Goal: Task Accomplishment & Management: Use online tool/utility

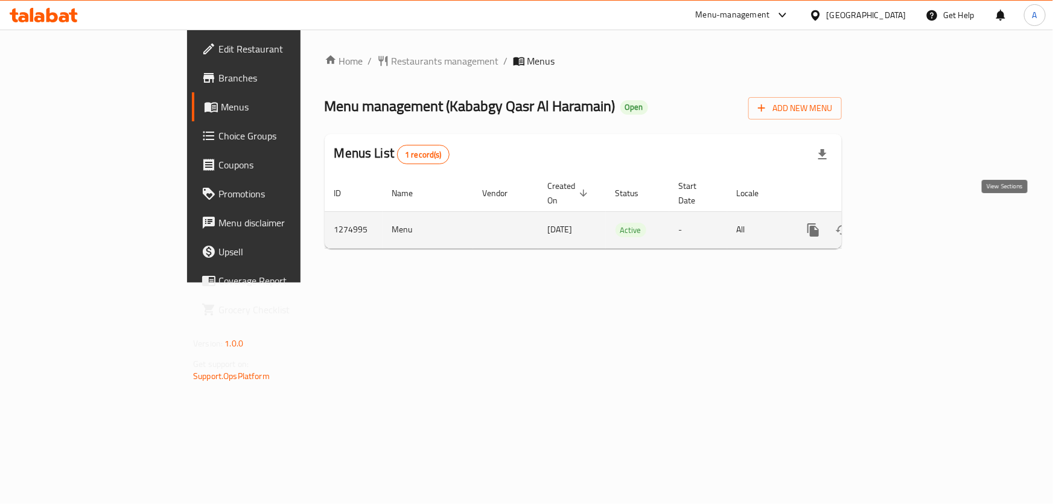
click at [908, 223] on icon "enhanced table" at bounding box center [900, 230] width 14 height 14
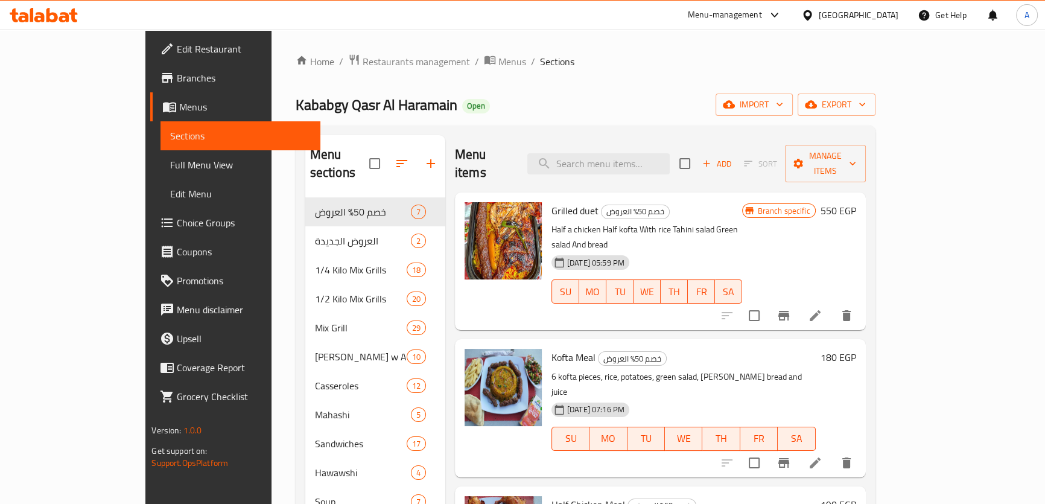
click at [652, 94] on div "Kababgy Qasr Al Haramain Open import export" at bounding box center [586, 105] width 580 height 22
click at [866, 106] on span "export" at bounding box center [837, 104] width 59 height 15
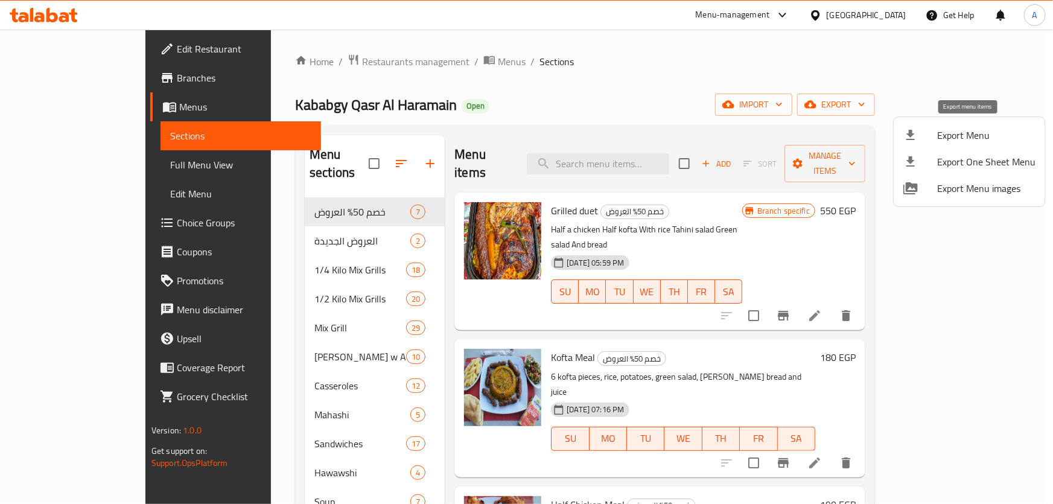
click at [925, 132] on div at bounding box center [920, 135] width 34 height 14
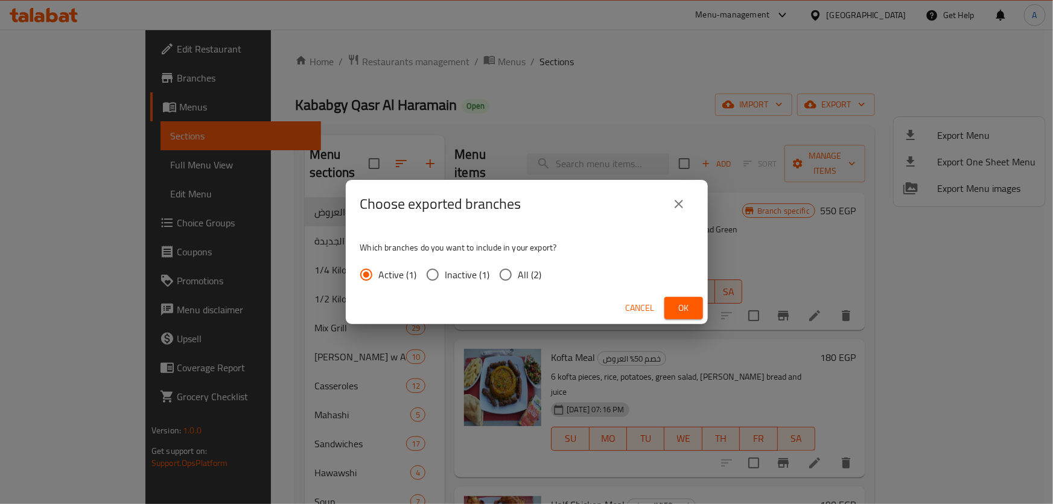
click at [529, 279] on span "All (2)" at bounding box center [530, 274] width 24 height 14
click at [518, 279] on input "All (2)" at bounding box center [505, 274] width 25 height 25
radio input "true"
click at [698, 310] on button "Ok" at bounding box center [683, 308] width 39 height 22
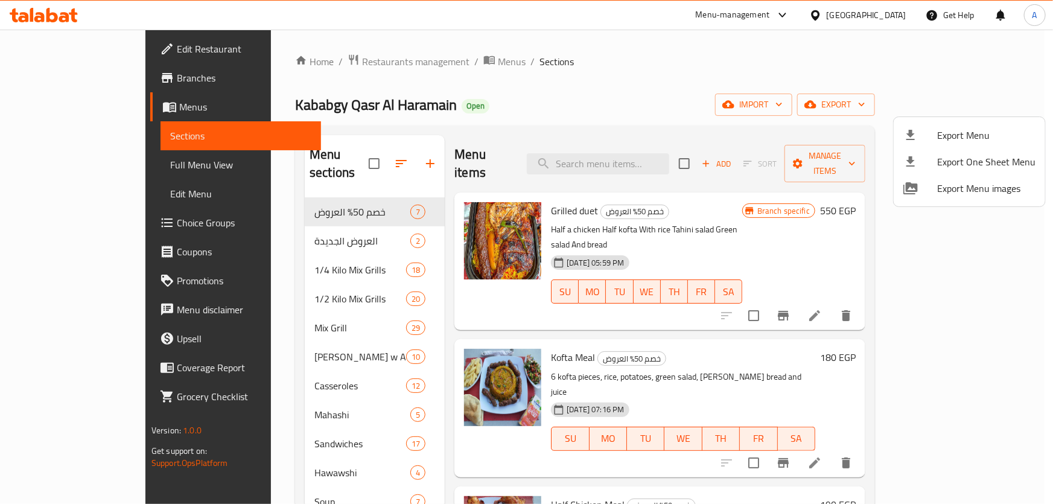
click at [745, 94] on div at bounding box center [526, 252] width 1053 height 504
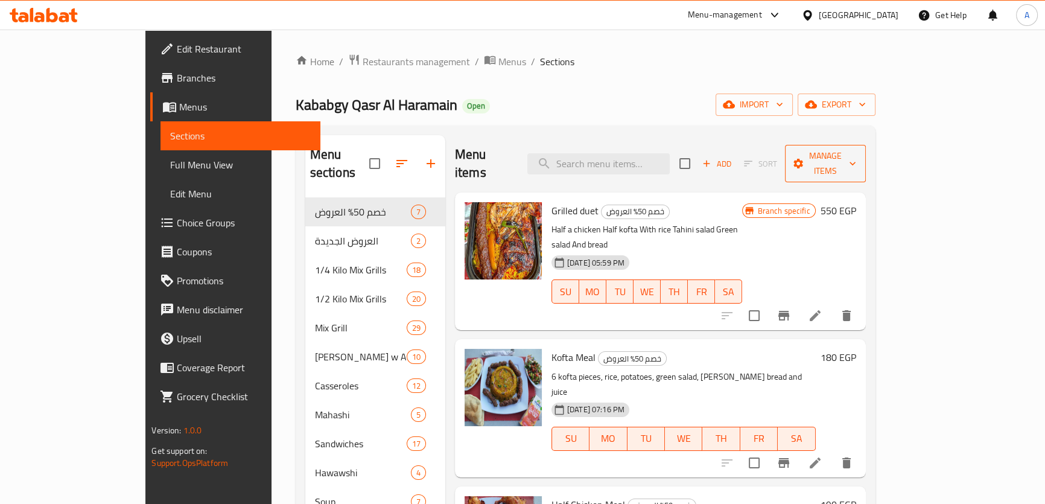
click at [856, 159] on span "Manage items" at bounding box center [826, 163] width 62 height 30
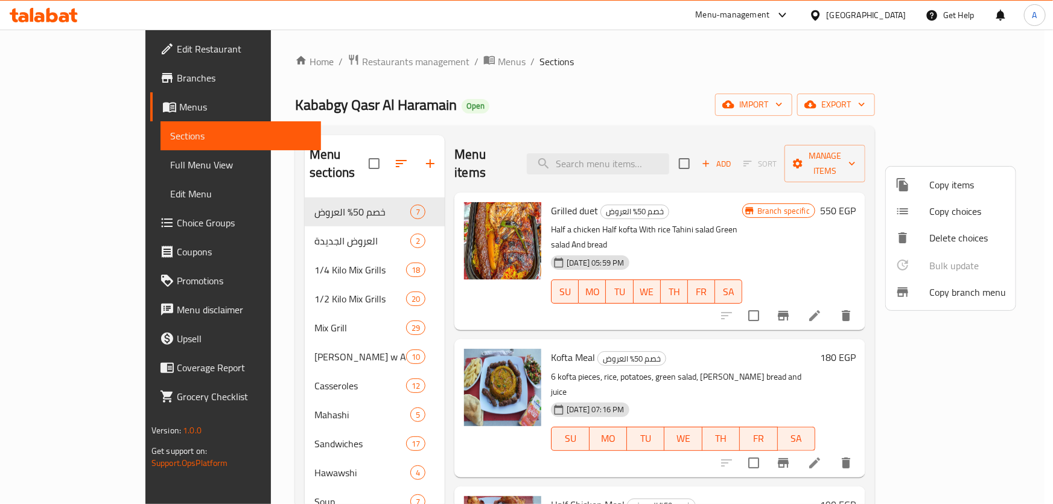
click at [963, 291] on span "Copy branch menu" at bounding box center [967, 292] width 77 height 14
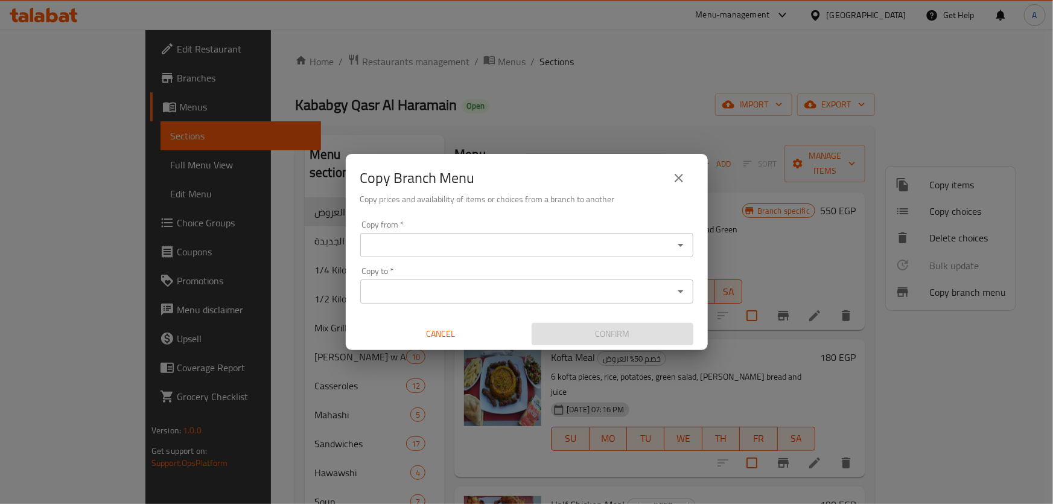
click at [559, 233] on div "Copy from *" at bounding box center [526, 245] width 333 height 24
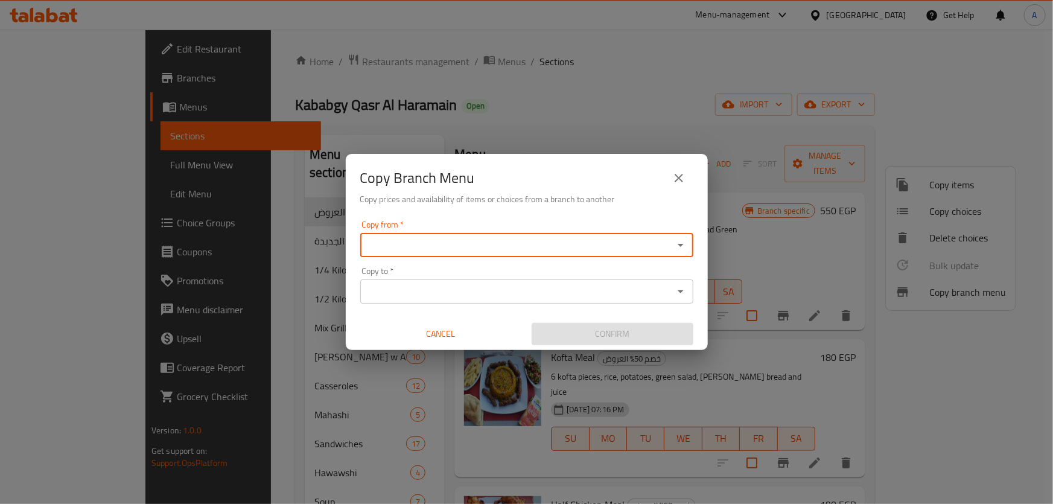
click at [686, 238] on icon "Open" at bounding box center [681, 245] width 14 height 14
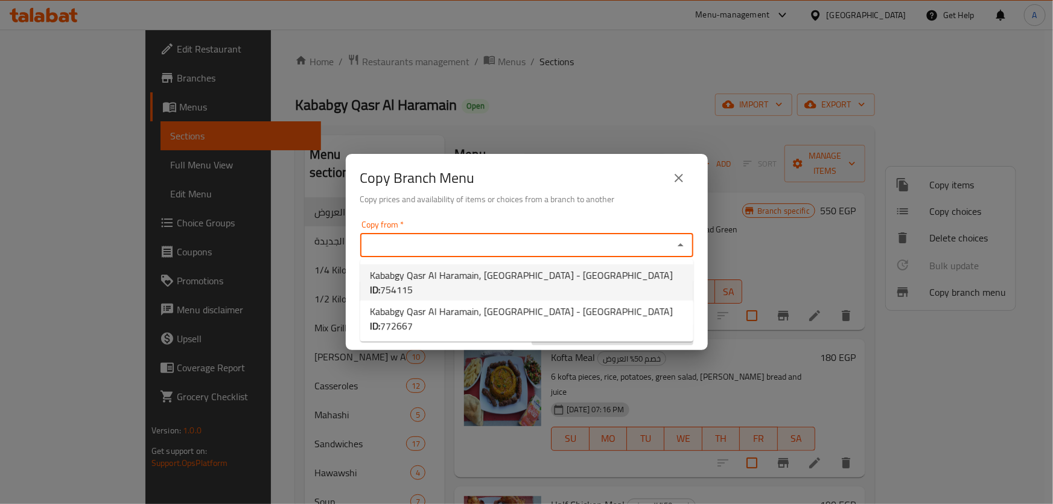
click at [483, 274] on span "Kababgy Qasr Al Haramain, [GEOGRAPHIC_DATA] - [GEOGRAPHIC_DATA] ID: 754115" at bounding box center [527, 282] width 314 height 29
type input "Kababgy Qasr Al Haramain, [GEOGRAPHIC_DATA] - [GEOGRAPHIC_DATA]"
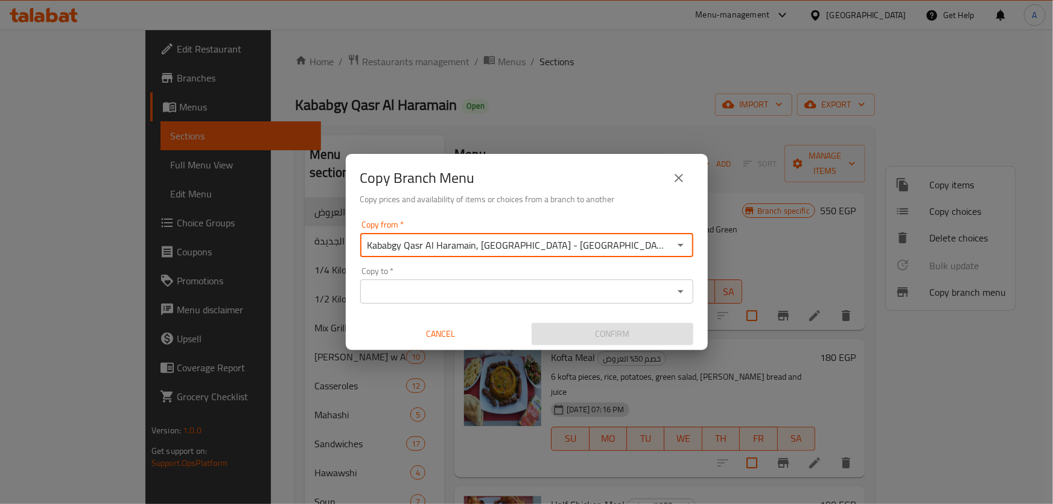
click at [678, 289] on icon "Open" at bounding box center [681, 291] width 14 height 14
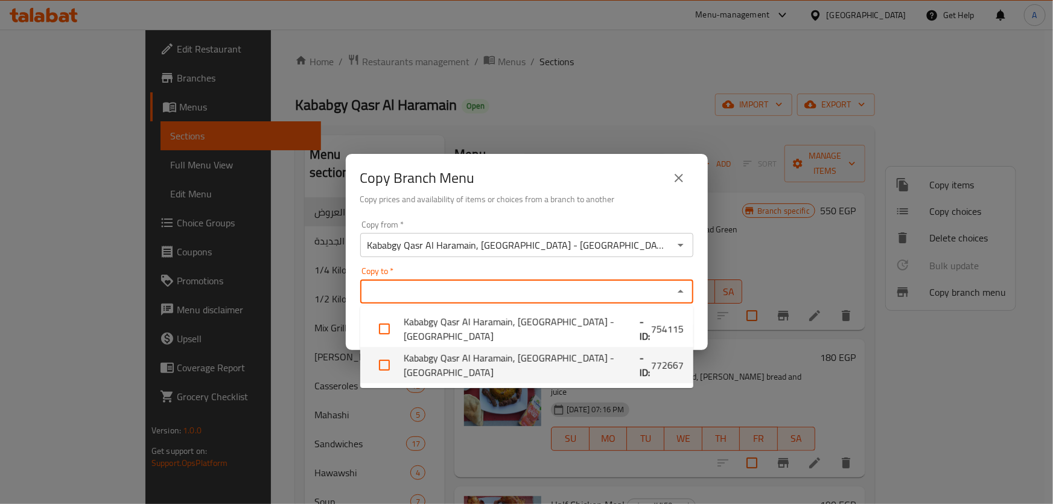
click at [553, 362] on li "Kababgy Qasr Al Haramain, [GEOGRAPHIC_DATA] - [GEOGRAPHIC_DATA] - ID: 772667" at bounding box center [526, 365] width 333 height 36
checkbox input "true"
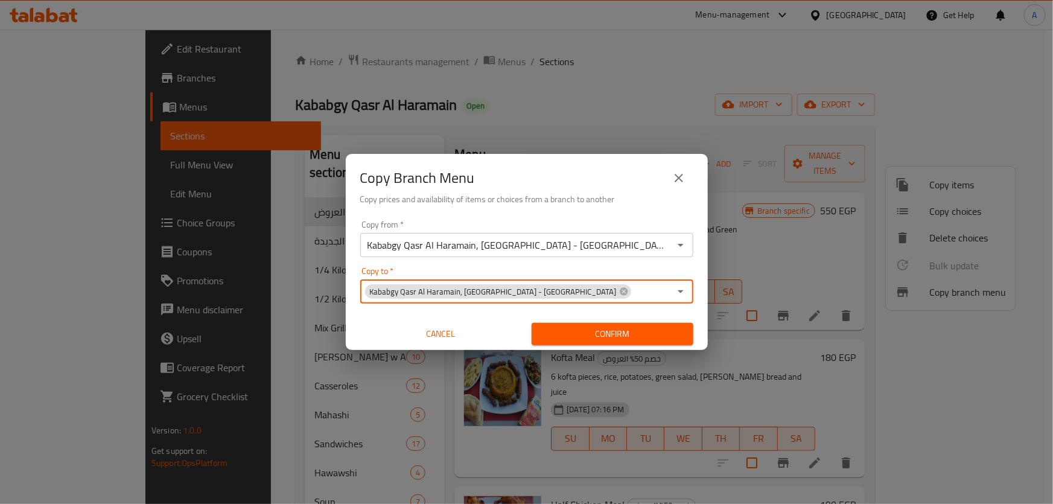
click at [649, 292] on input "Copy to   *" at bounding box center [650, 291] width 37 height 17
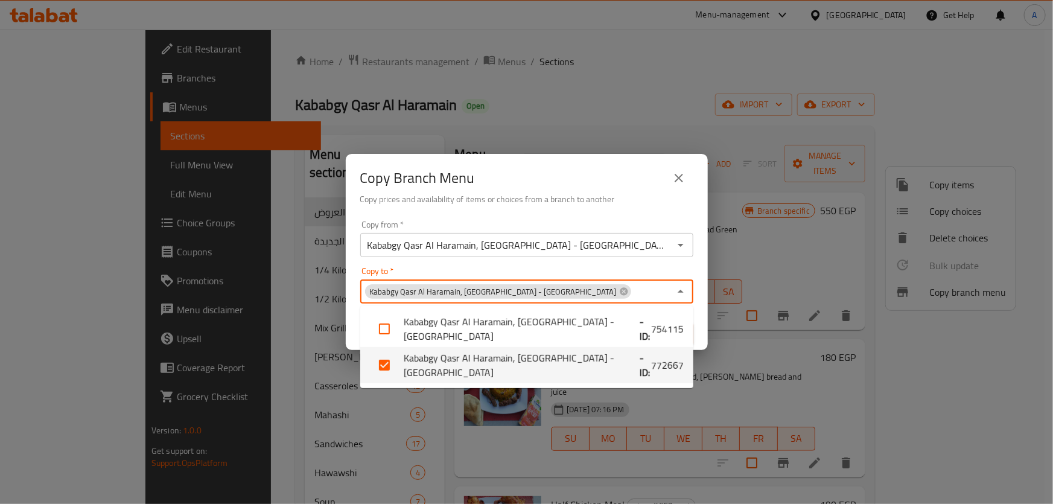
click at [602, 364] on li "Kababgy Qasr Al Haramain, [GEOGRAPHIC_DATA] - [GEOGRAPHIC_DATA] - ID: 772667" at bounding box center [526, 365] width 333 height 36
click at [578, 365] on li "Kababgy Qasr Al Haramain, [GEOGRAPHIC_DATA] - [GEOGRAPHIC_DATA] - ID: 772667" at bounding box center [526, 365] width 333 height 36
checkbox input "true"
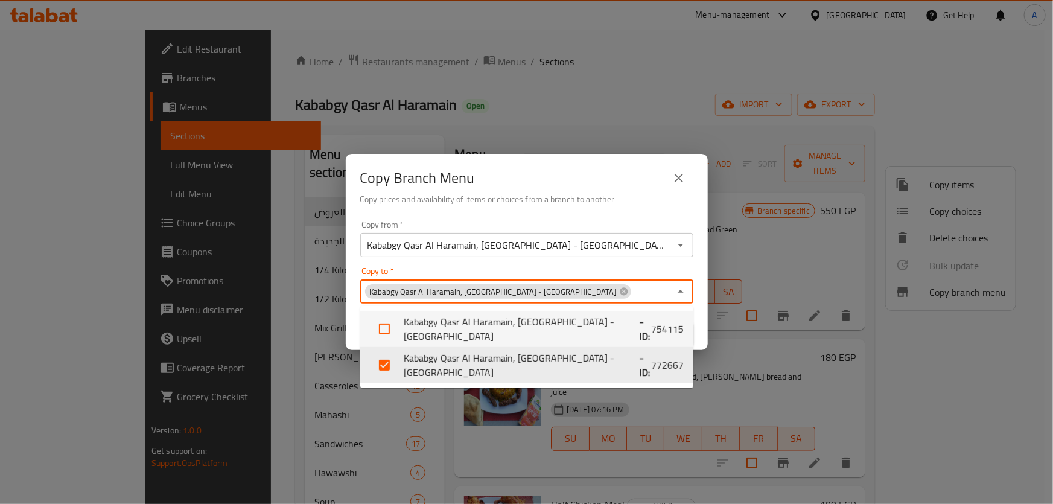
click at [698, 313] on div "Copy from   * Kababgy Qasr [GEOGRAPHIC_DATA], [GEOGRAPHIC_DATA] - [GEOGRAPHIC_D…" at bounding box center [527, 282] width 362 height 135
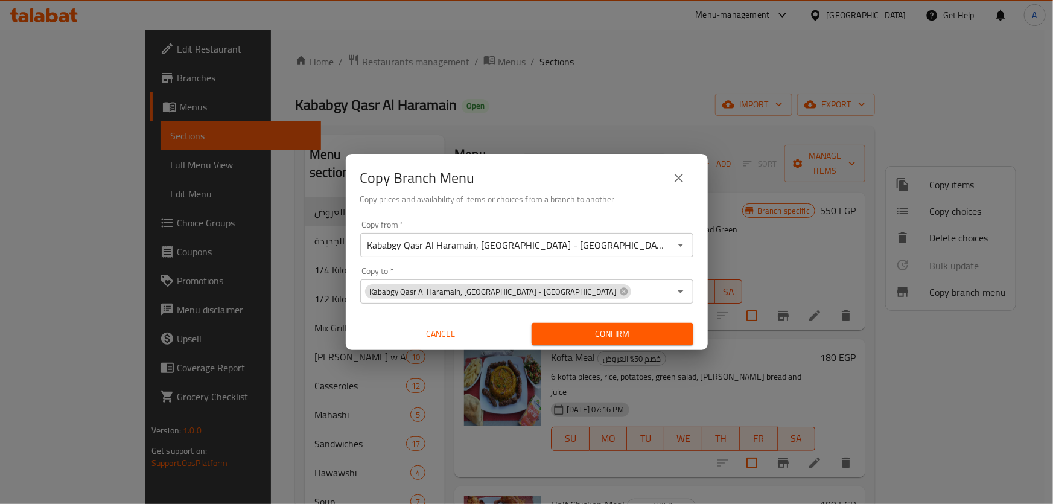
click at [644, 326] on button "Confirm" at bounding box center [613, 334] width 162 height 22
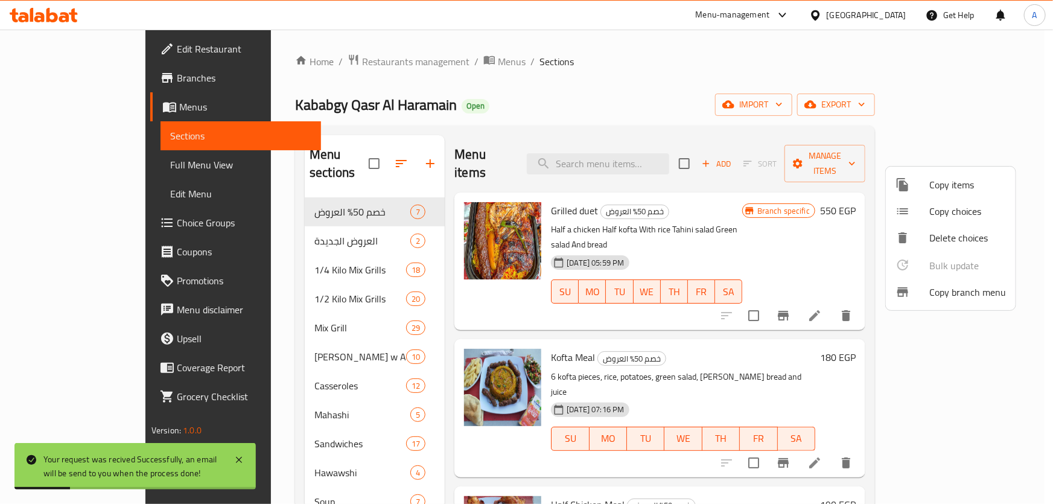
click at [815, 120] on div at bounding box center [526, 252] width 1053 height 504
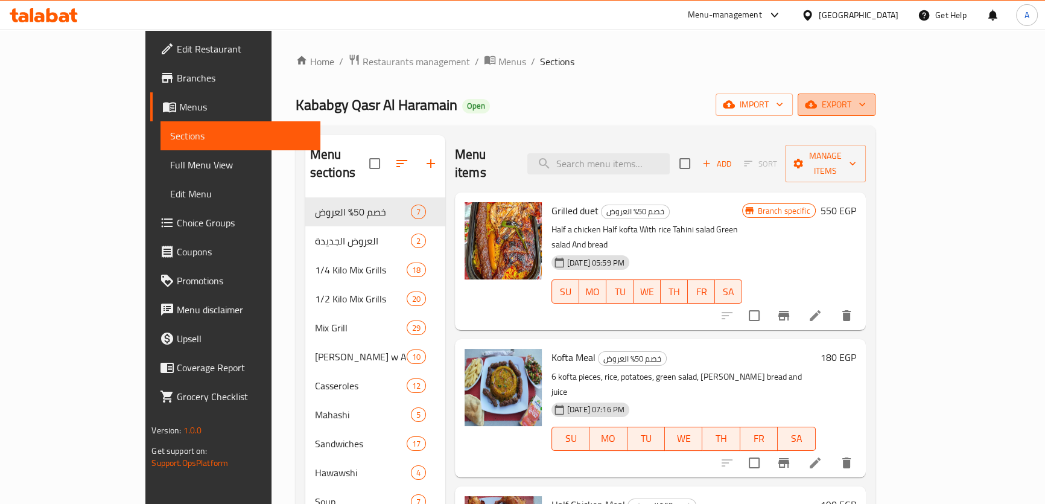
click at [866, 107] on span "export" at bounding box center [837, 104] width 59 height 15
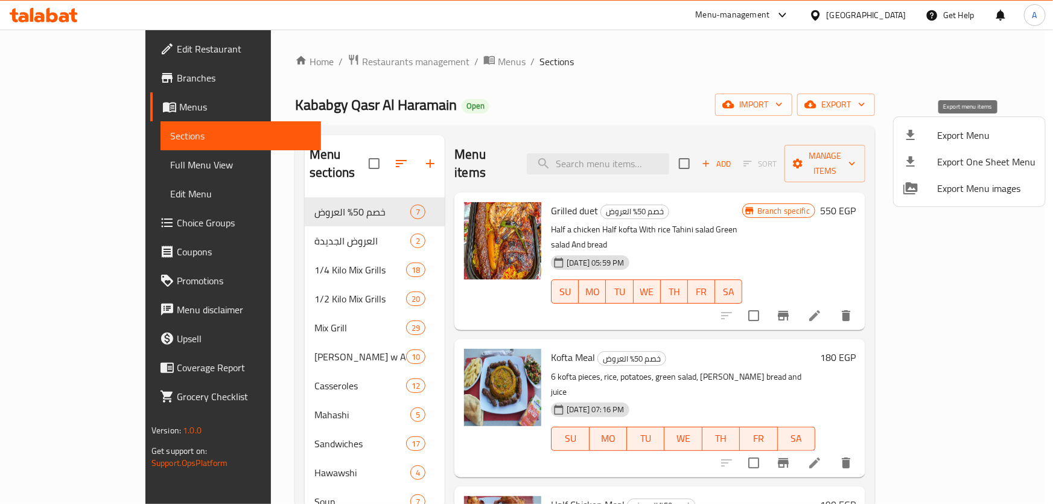
click at [937, 125] on li "Export Menu" at bounding box center [969, 135] width 151 height 27
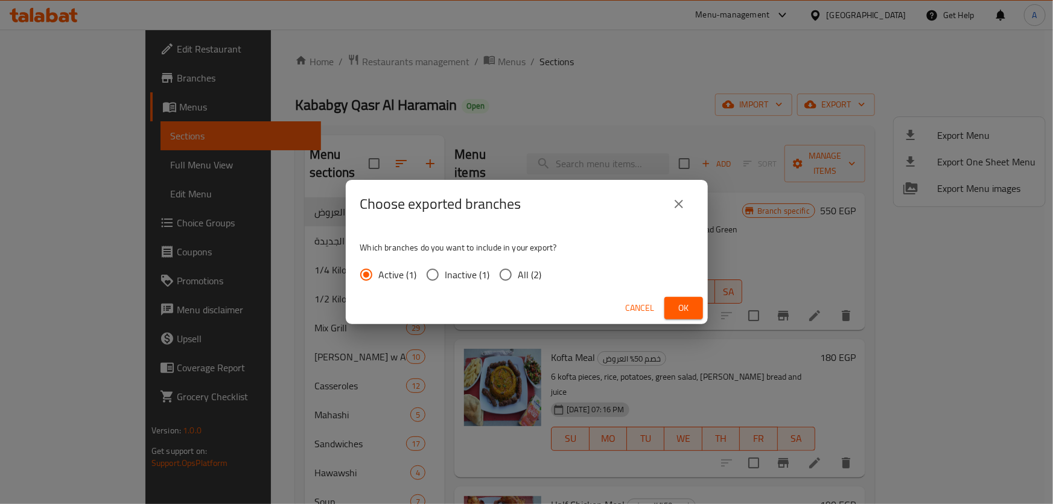
click at [513, 264] on input "All (2)" at bounding box center [505, 274] width 25 height 25
radio input "true"
click at [690, 310] on span "Ok" at bounding box center [683, 308] width 19 height 15
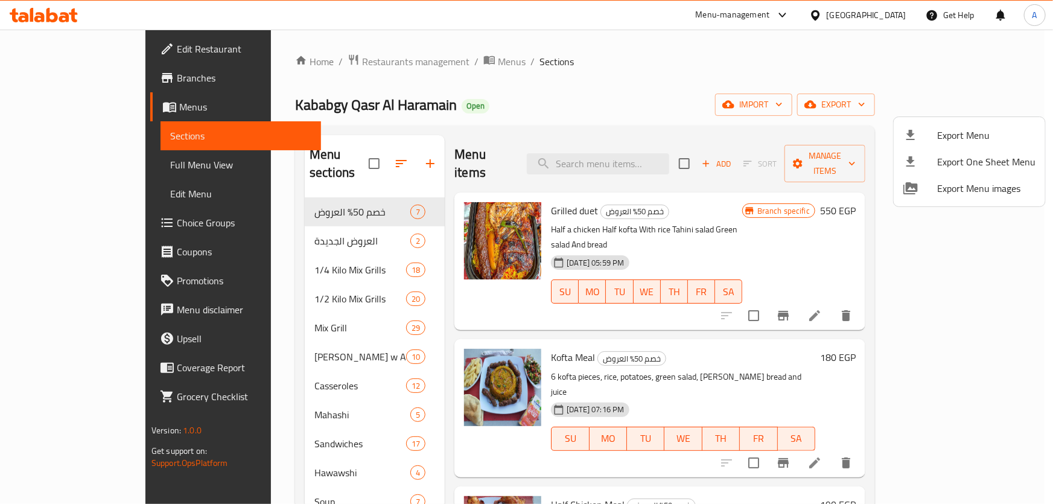
click at [896, 9] on div at bounding box center [526, 252] width 1053 height 504
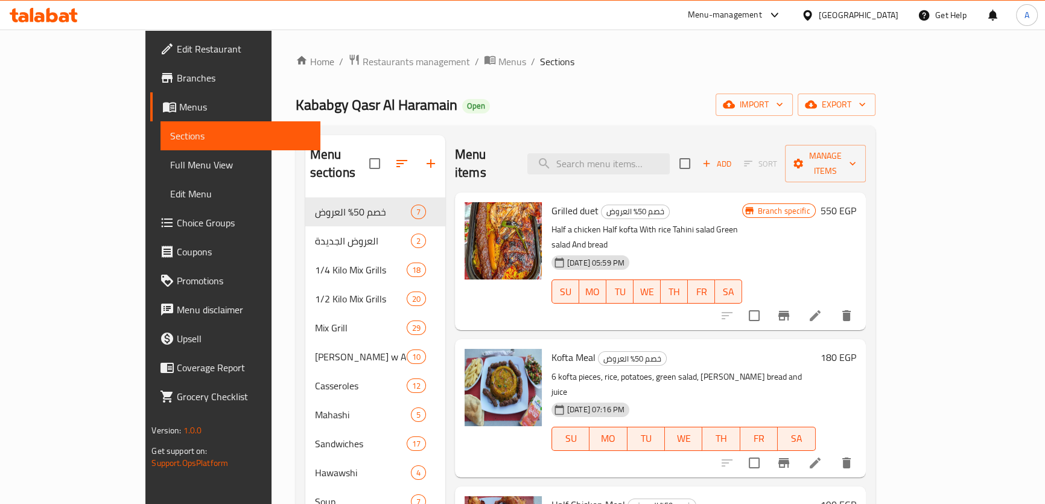
click at [819, 18] on div at bounding box center [810, 14] width 18 height 13
